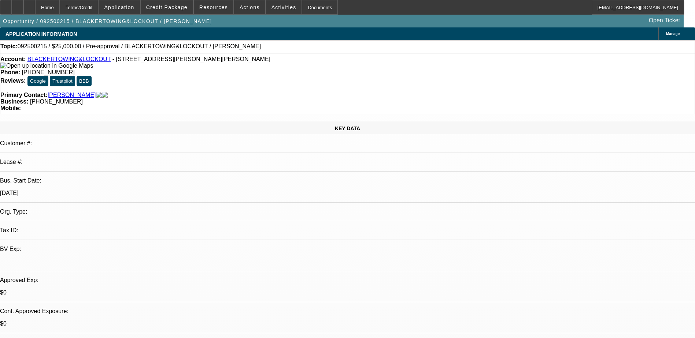
select select "0"
select select "2"
select select "0.1"
select select "1"
select select "2"
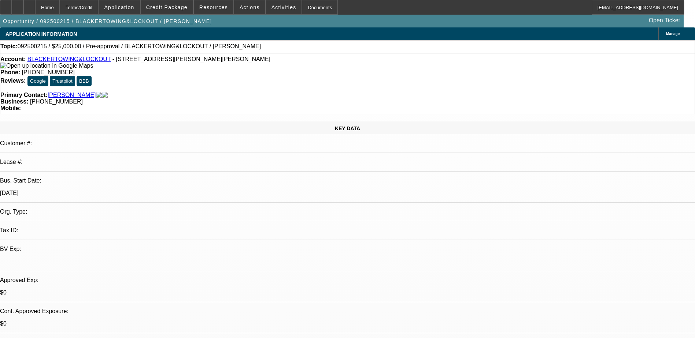
select select "4"
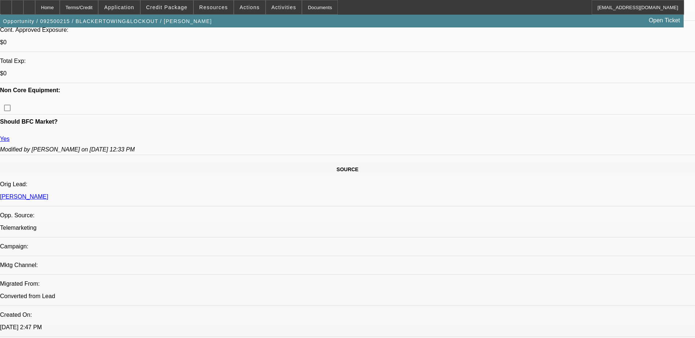
scroll to position [293, 0]
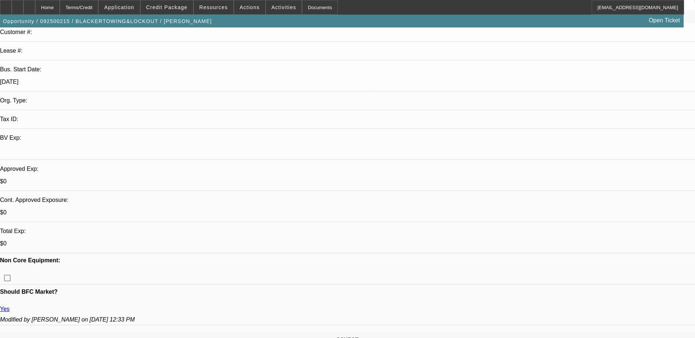
scroll to position [110, 0]
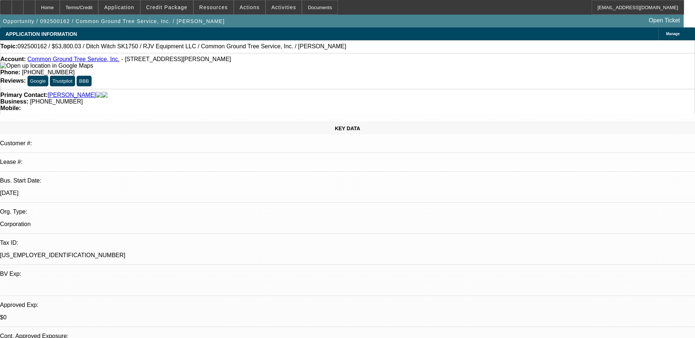
select select "0"
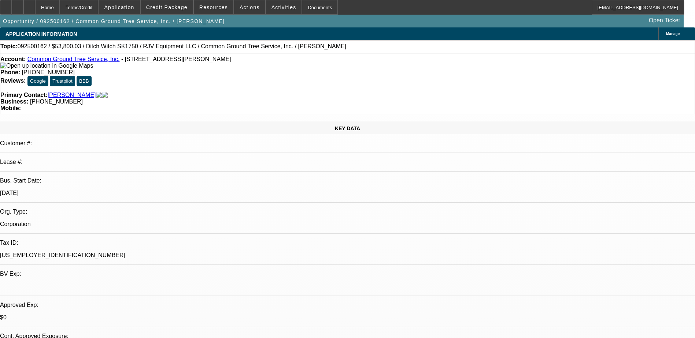
select select "0"
select select "1"
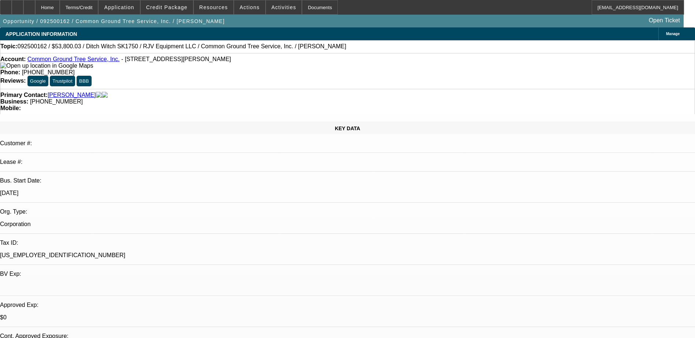
select select "3"
select select "6"
select select "1"
select select "3"
select select "6"
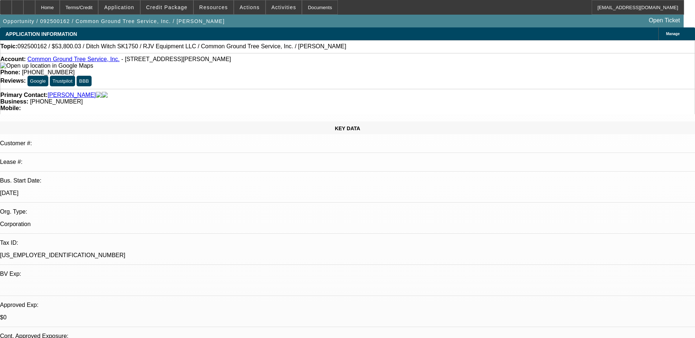
select select "1"
select select "3"
select select "6"
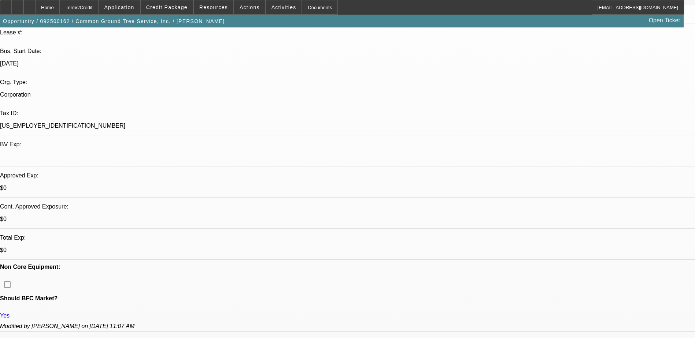
scroll to position [146, 0]
